Goal: Find specific page/section

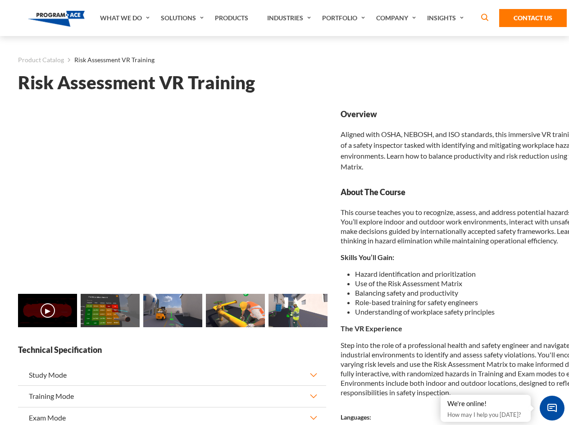
click at [183, 18] on link "Solutions" at bounding box center [183, 18] width 54 height 36
click at [0, 0] on div "AI & Computer Vision Solutions Computer Vision Quality Control AI tools for fas…" at bounding box center [0, 0] width 0 height 0
click at [0, 0] on div "AI & Computer Vision Solutions Virtual Training Solutions Virtual Tour Solution…" at bounding box center [0, 0] width 0 height 0
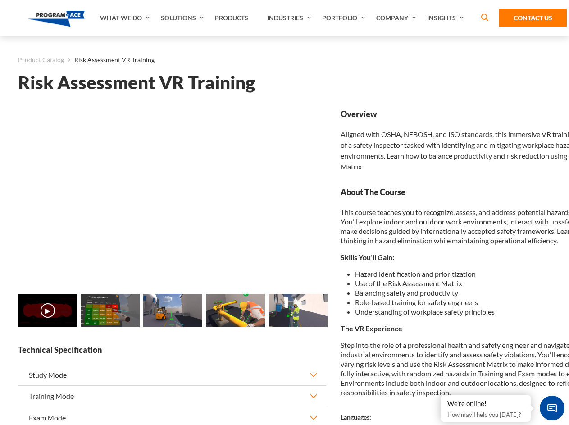
click at [0, 0] on div "AI & Computer Vision Solutions Virtual Training Solutions Virtual Tour Solution…" at bounding box center [0, 0] width 0 height 0
click at [0, 0] on div "AI & Computer Vision Solutions Computer Vision Quality Control AI tools for fas…" at bounding box center [0, 0] width 0 height 0
